Goal: Share content: Share content

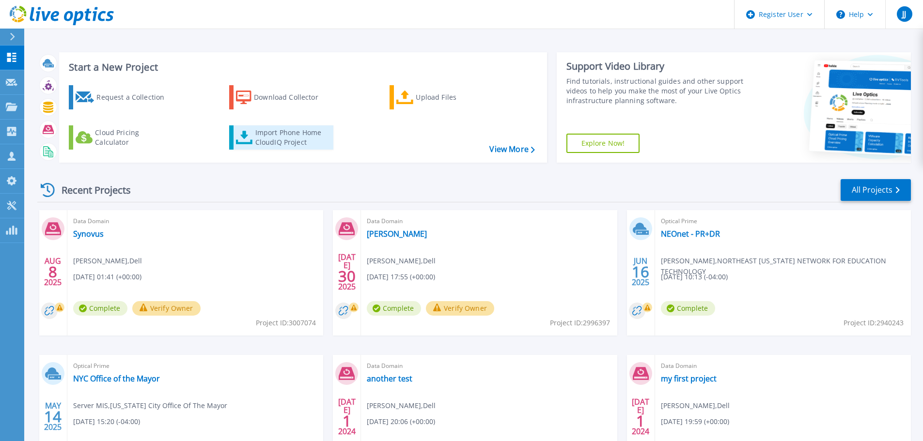
click at [276, 127] on link "Import Phone Home CloudIQ Project" at bounding box center [281, 137] width 104 height 24
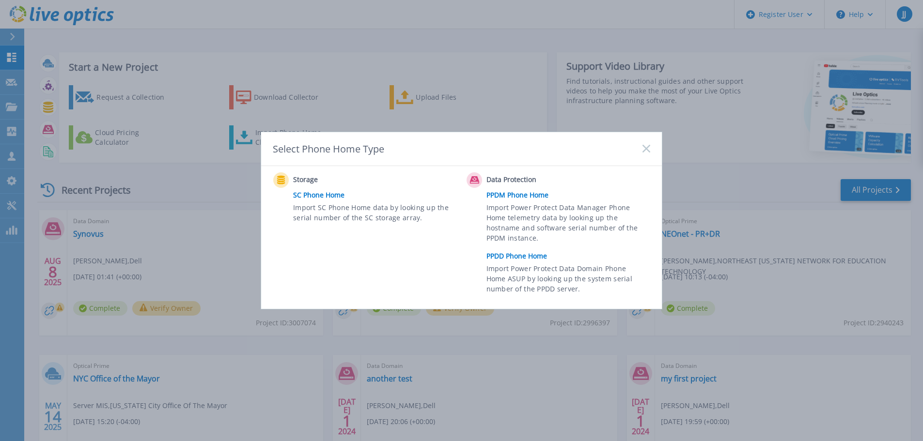
click at [511, 256] on link "PPDD Phone Home" at bounding box center [570, 256] width 169 height 15
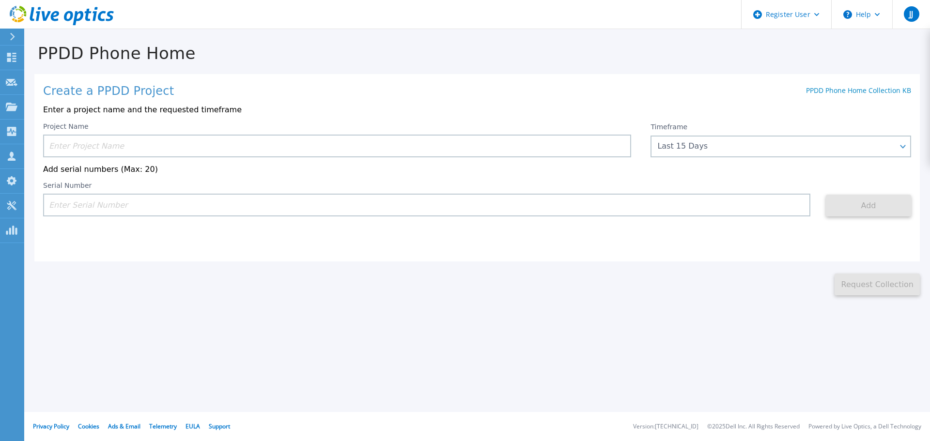
click at [198, 149] on input at bounding box center [337, 146] width 588 height 23
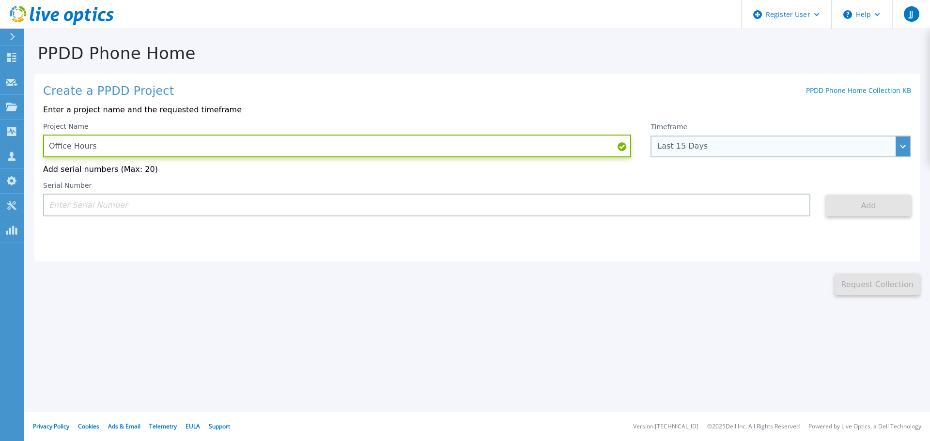
type input "Office Hours"
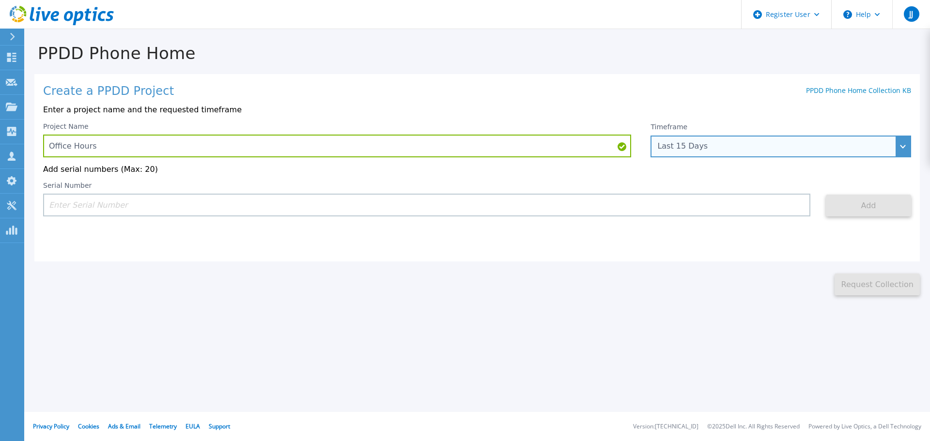
click at [682, 148] on div "Last 15 Days" at bounding box center [775, 146] width 236 height 9
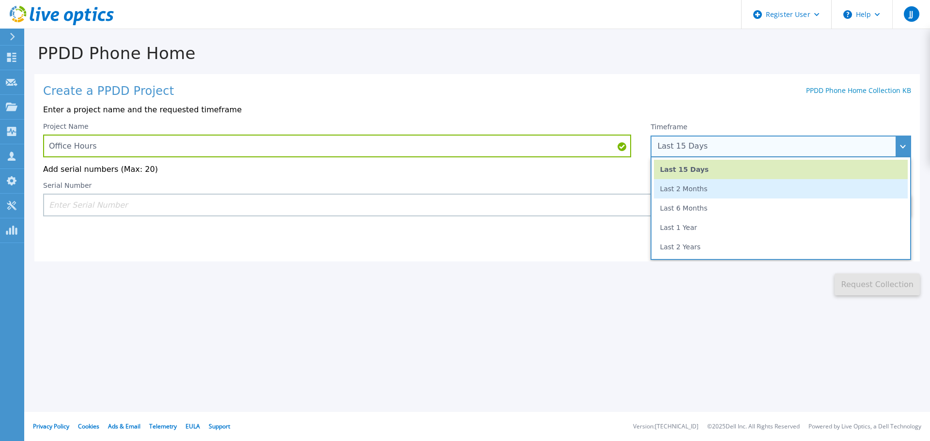
click at [685, 192] on li "Last 2 Months" at bounding box center [781, 188] width 254 height 19
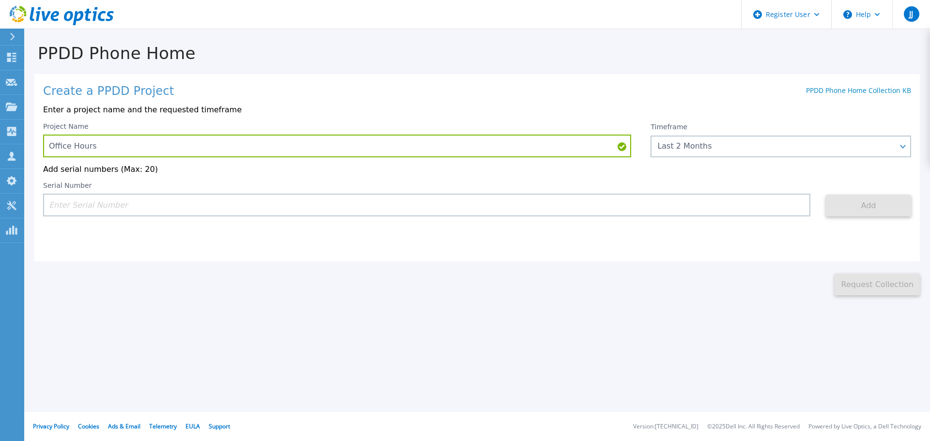
click at [521, 207] on input at bounding box center [426, 205] width 767 height 23
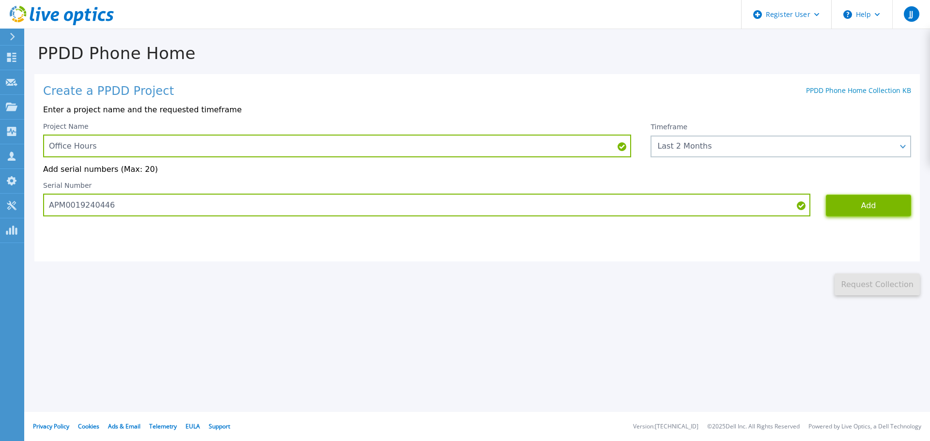
click at [856, 201] on button "Add" at bounding box center [868, 206] width 85 height 22
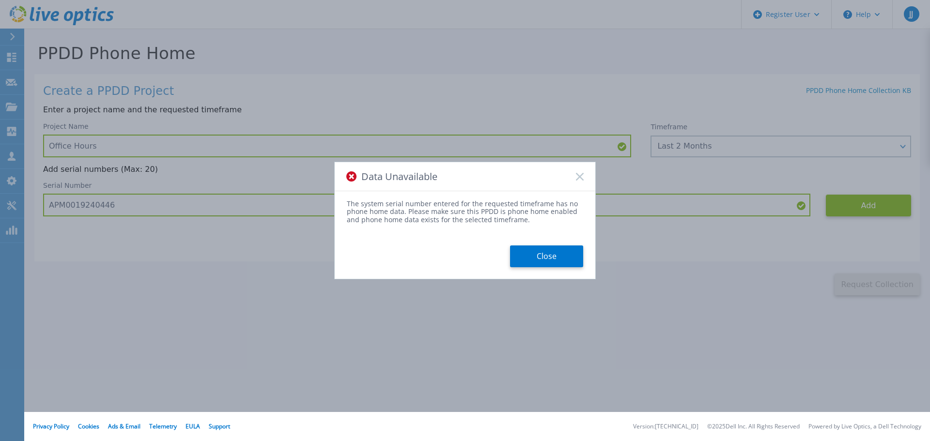
click at [537, 270] on div "Data Unavailable The system serial number entered for the requested timeframe h…" at bounding box center [465, 220] width 262 height 117
click at [537, 262] on button "Close" at bounding box center [546, 257] width 73 height 22
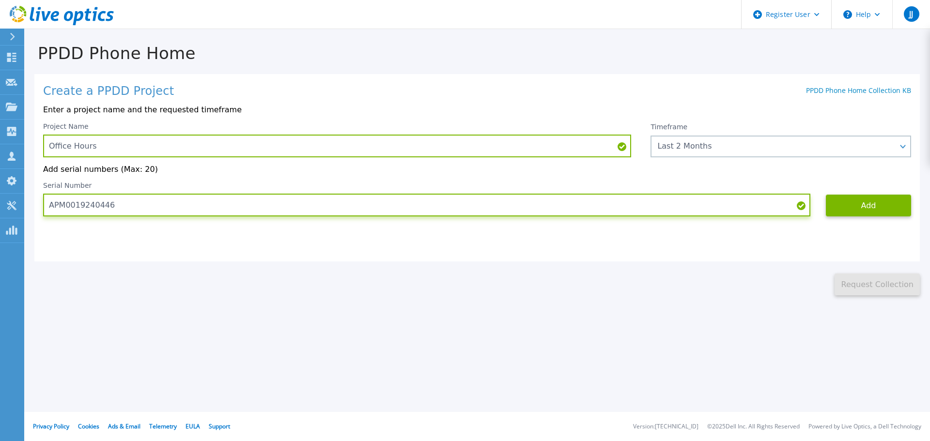
click at [97, 208] on input "APM0019240446" at bounding box center [426, 205] width 767 height 23
type input "APM00192404446"
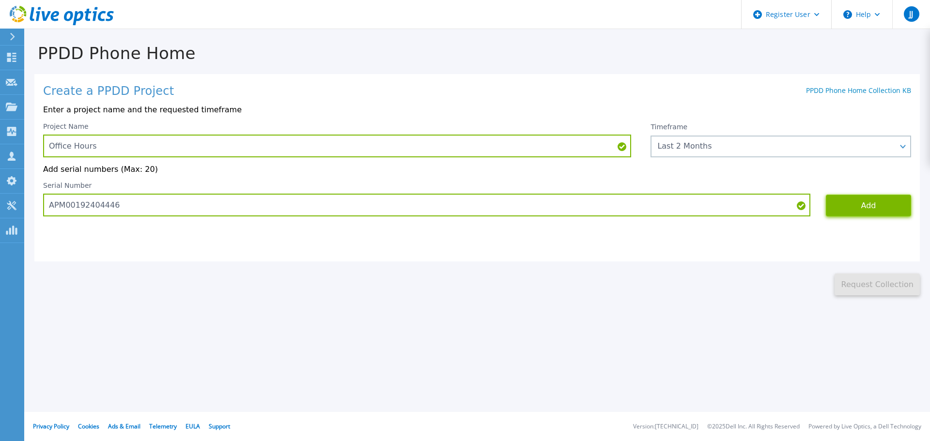
click at [842, 208] on button "Add" at bounding box center [868, 206] width 85 height 22
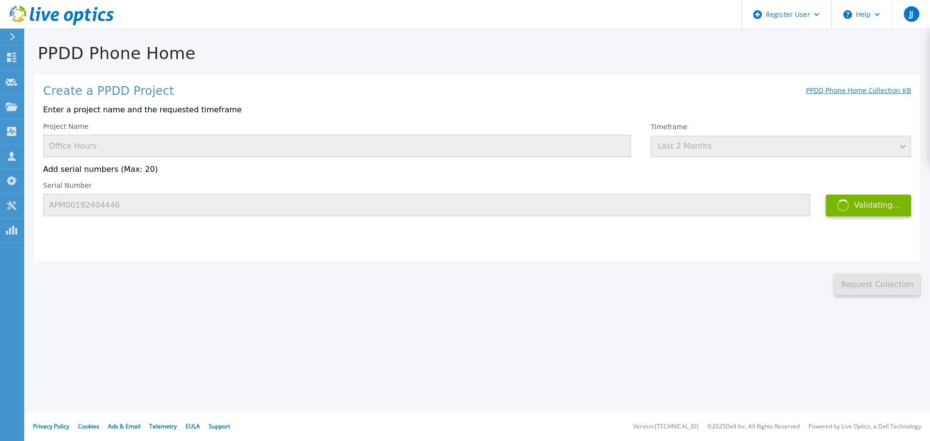
click at [868, 93] on link "PPDD Phone Home Collection KB" at bounding box center [858, 90] width 105 height 9
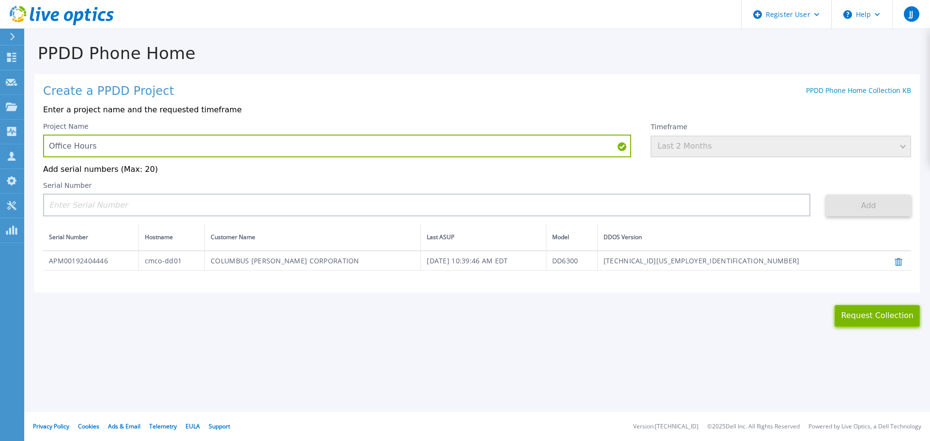
click at [847, 319] on button "Request Collection" at bounding box center [877, 316] width 85 height 22
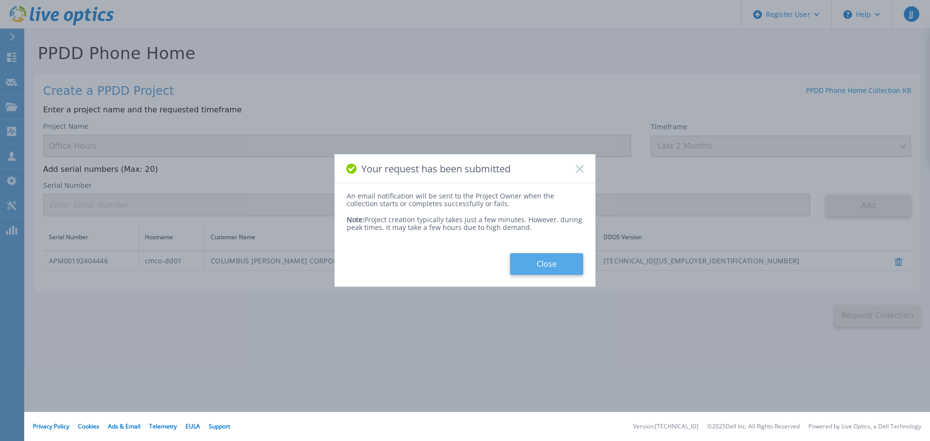
click at [520, 261] on button "Close" at bounding box center [546, 264] width 73 height 22
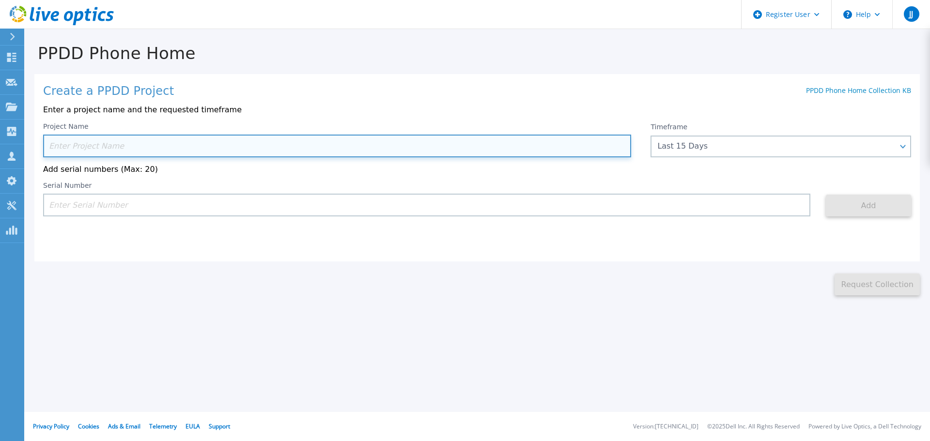
click at [93, 138] on input at bounding box center [337, 146] width 588 height 23
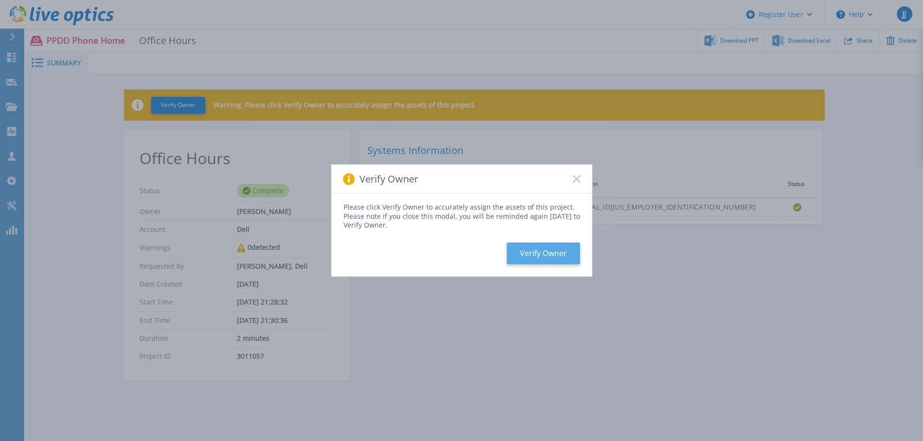
click at [546, 251] on button "Verify Owner" at bounding box center [543, 254] width 73 height 22
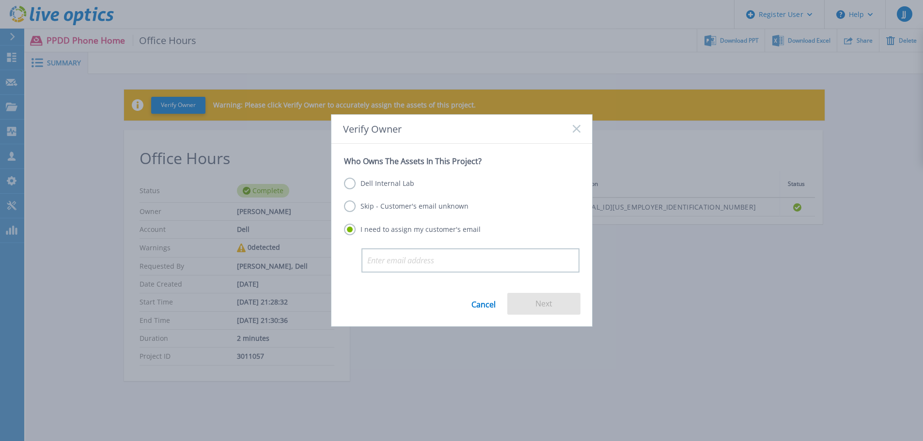
click at [411, 205] on label "Skip - Customer's email unknown" at bounding box center [406, 207] width 124 height 12
click at [0, 0] on input "Skip - Customer's email unknown" at bounding box center [0, 0] width 0 height 0
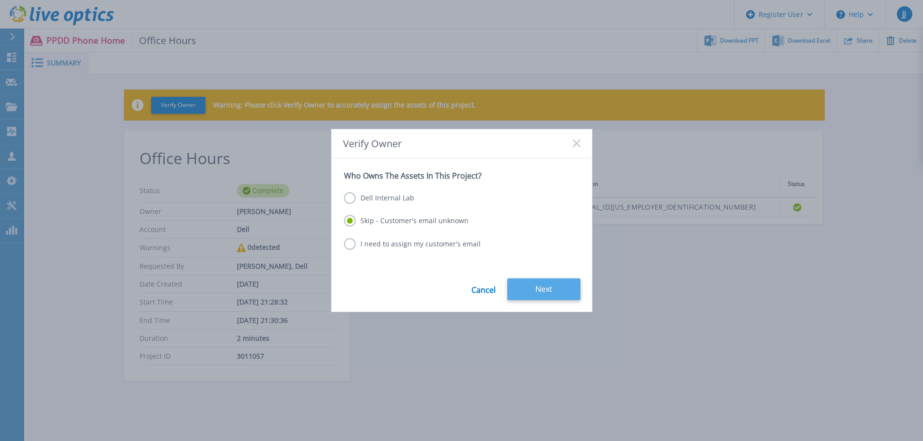
click at [548, 289] on button "Next" at bounding box center [543, 290] width 73 height 22
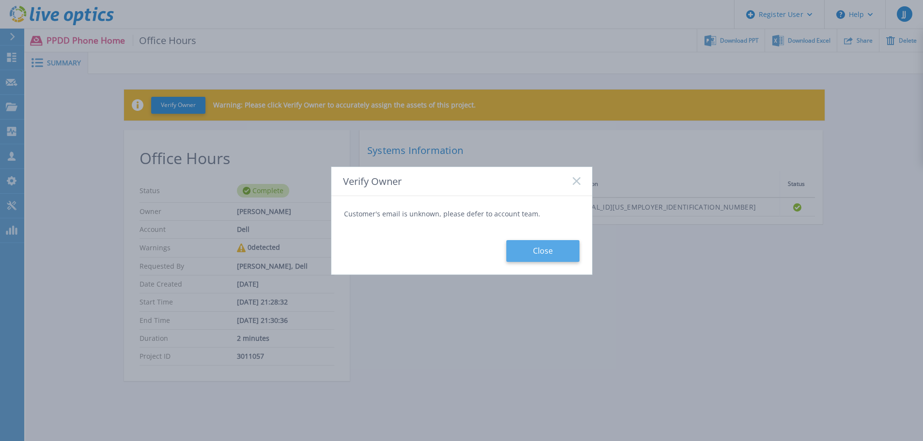
click at [530, 255] on button "Close" at bounding box center [542, 251] width 73 height 22
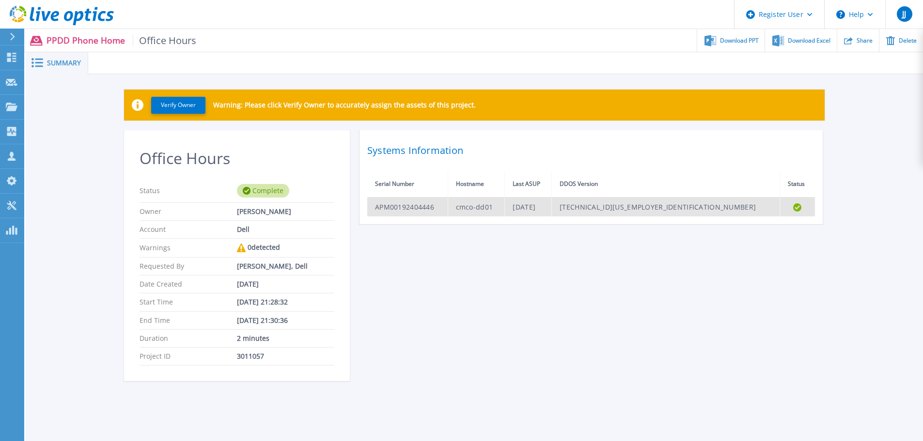
click at [552, 205] on td "Mon Aug 11 06:39:46 EDT 2025" at bounding box center [528, 207] width 47 height 19
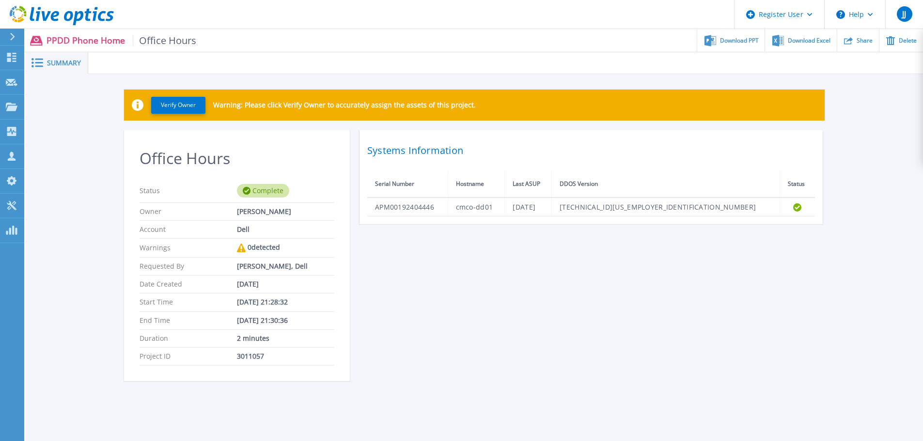
click at [858, 52] on nav "PPDD Phone Home Office Hours Download PPT Download Excel Share Delete" at bounding box center [473, 40] width 899 height 23
click at [858, 47] on div "Share" at bounding box center [858, 40] width 42 height 23
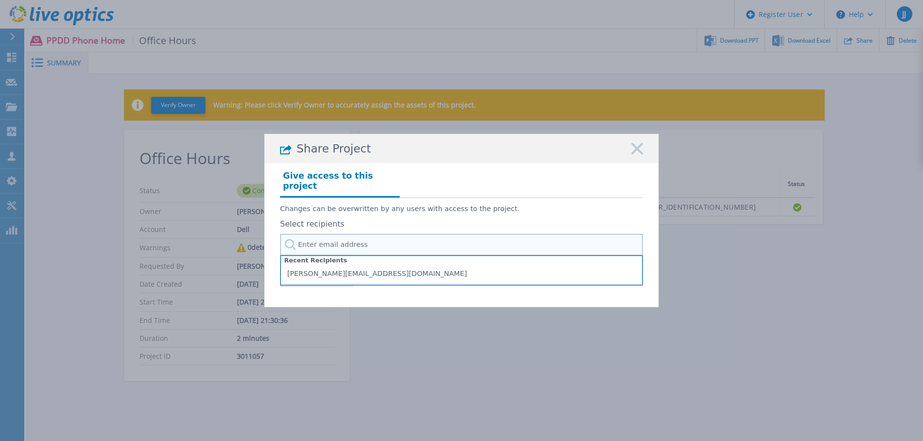
click at [334, 244] on input "text" at bounding box center [461, 245] width 363 height 22
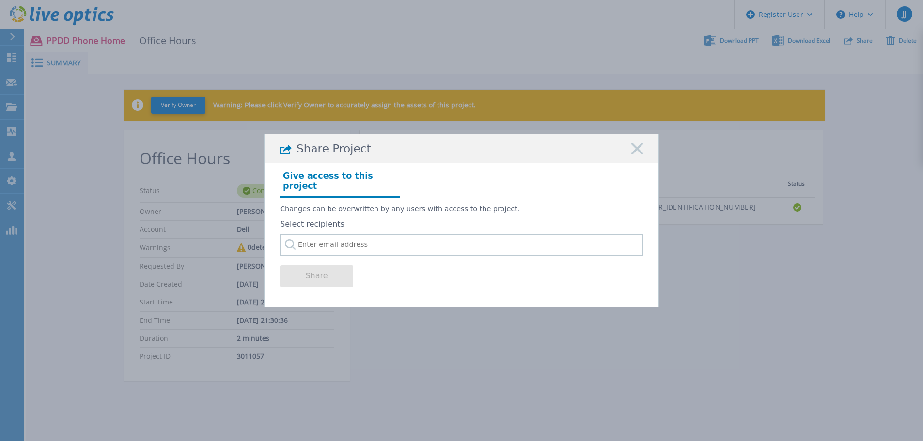
click at [106, 228] on div "Share Project Give access to this project Changes can be overwritten by any use…" at bounding box center [461, 220] width 923 height 441
click at [306, 235] on input "text" at bounding box center [461, 245] width 363 height 22
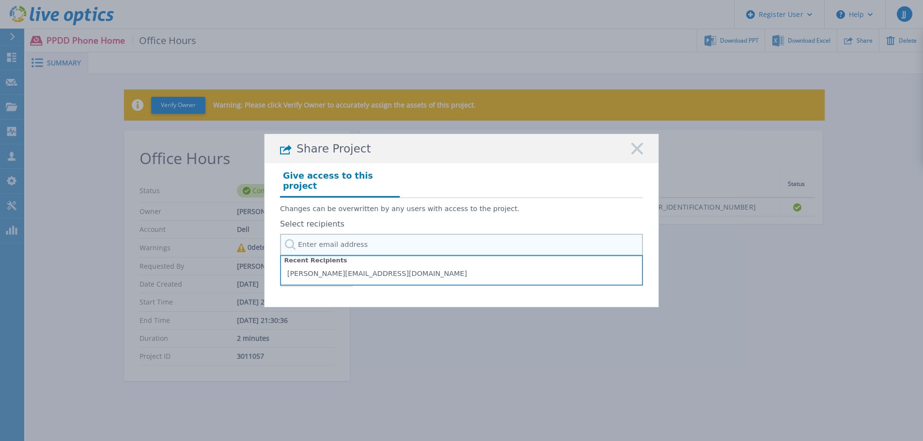
paste input "jordan.sagorski@trace3.com"
type input "jordan.sagorski@trace3.com"
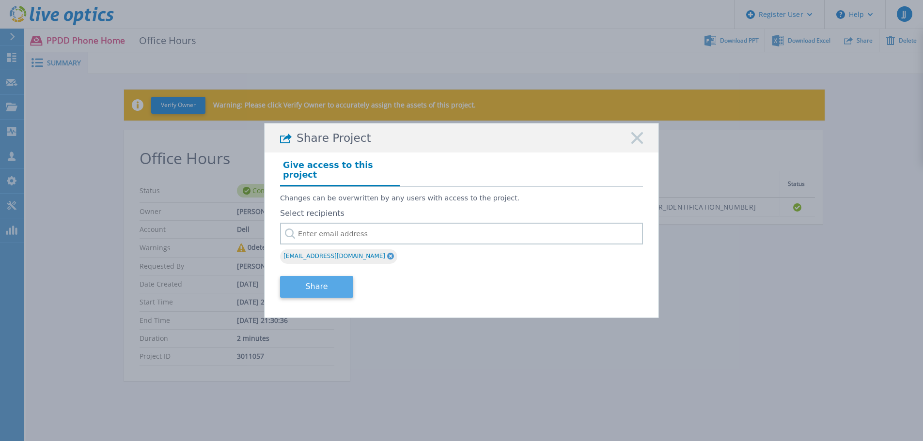
click at [319, 279] on button "Share" at bounding box center [316, 287] width 73 height 22
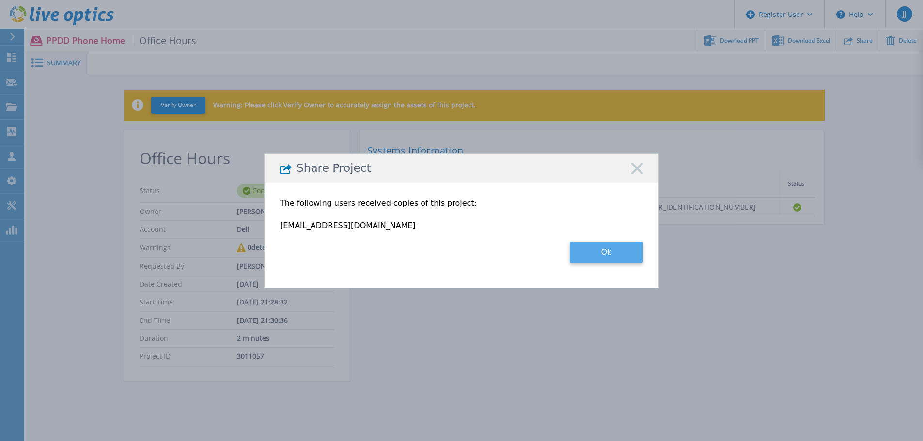
click at [616, 254] on button "Ok" at bounding box center [606, 253] width 73 height 22
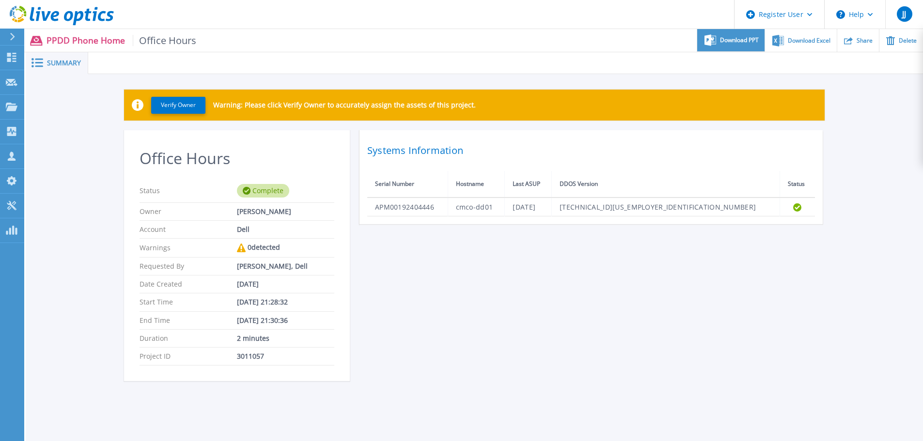
click at [733, 43] on span "Download PPT" at bounding box center [739, 40] width 39 height 6
click at [797, 34] on div "Download Excel" at bounding box center [800, 40] width 71 height 23
